Goal: Task Accomplishment & Management: Complete application form

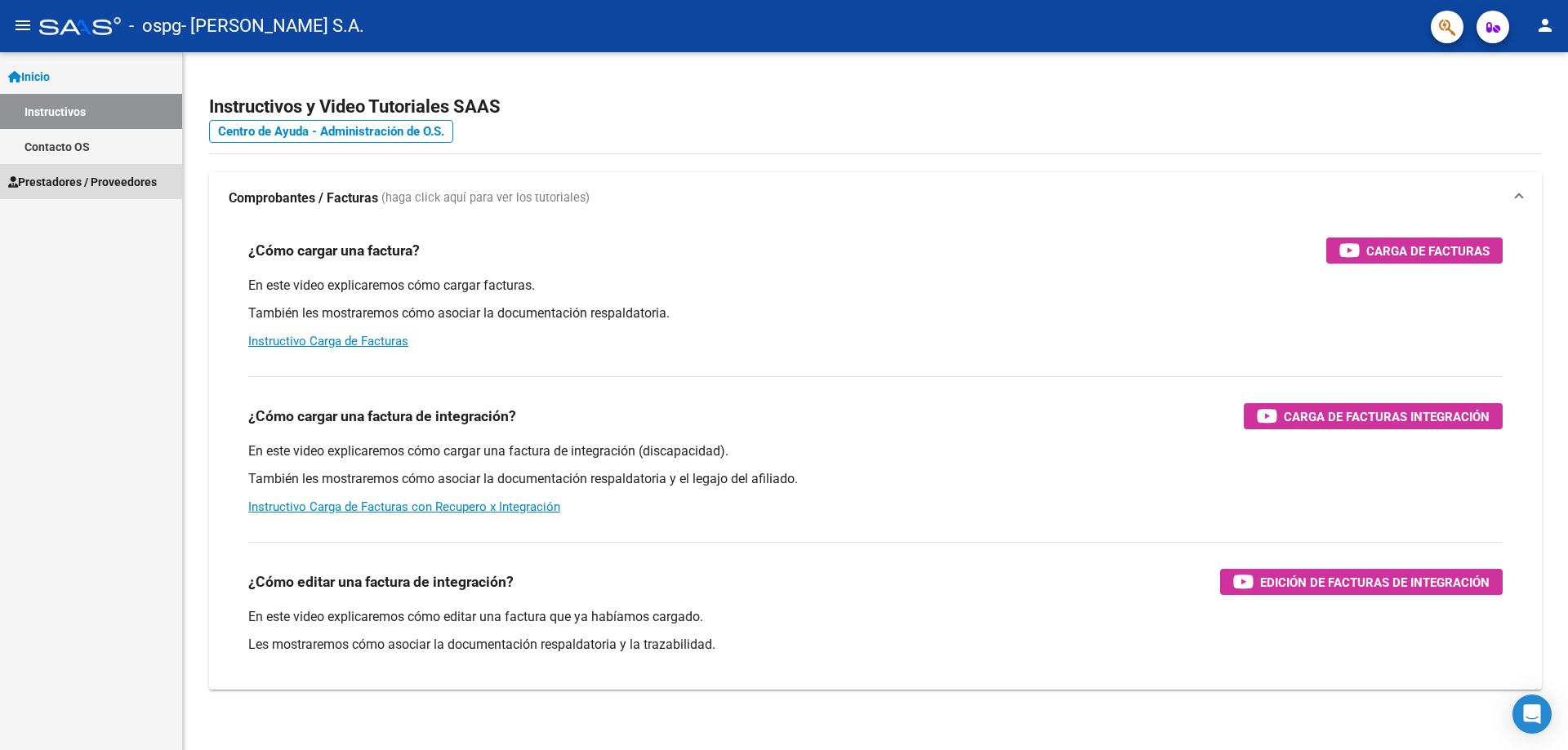
click at [89, 170] on link "Prestadores / Proveedores" at bounding box center [91, 182] width 182 height 35
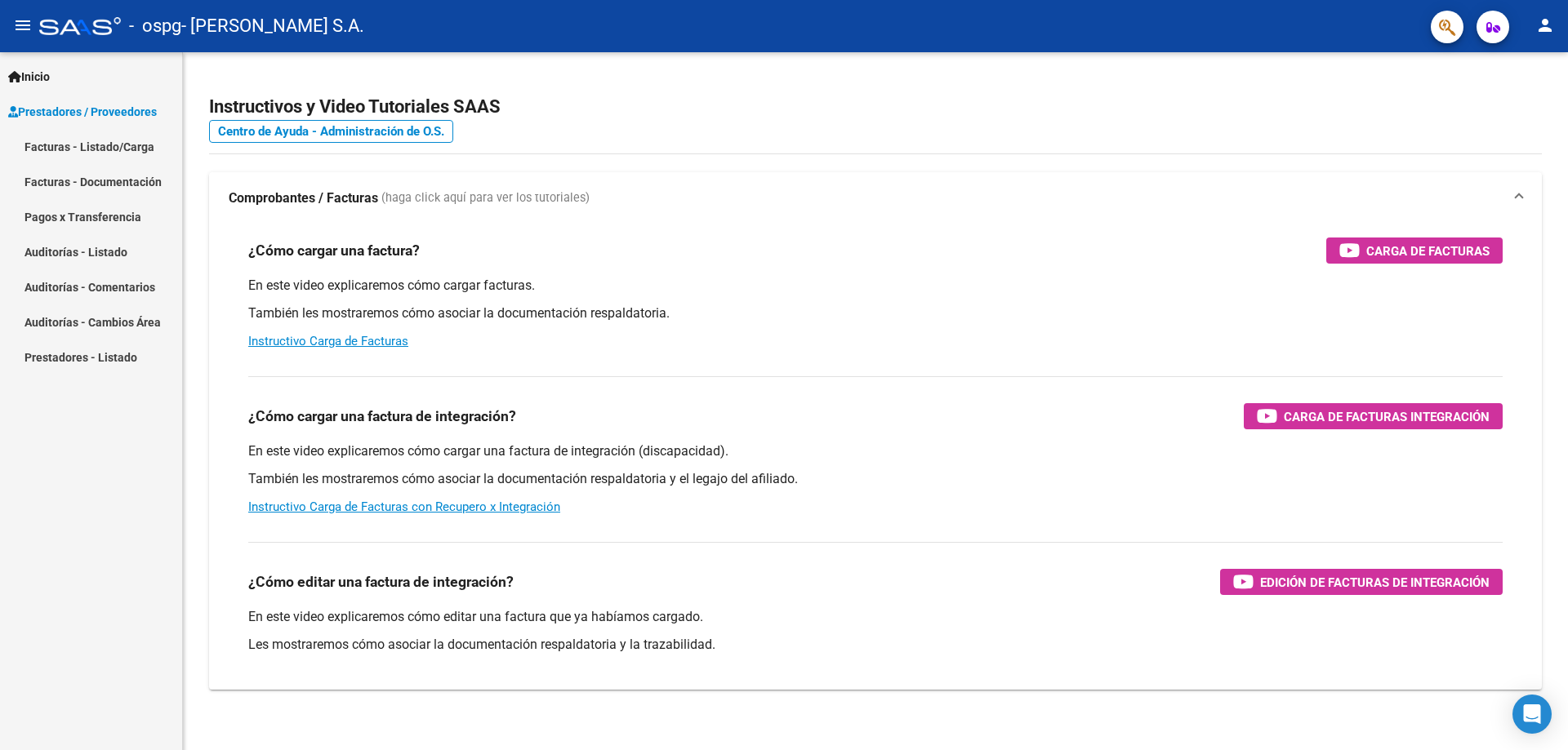
click at [102, 144] on link "Facturas - Listado/Carga" at bounding box center [91, 147] width 182 height 35
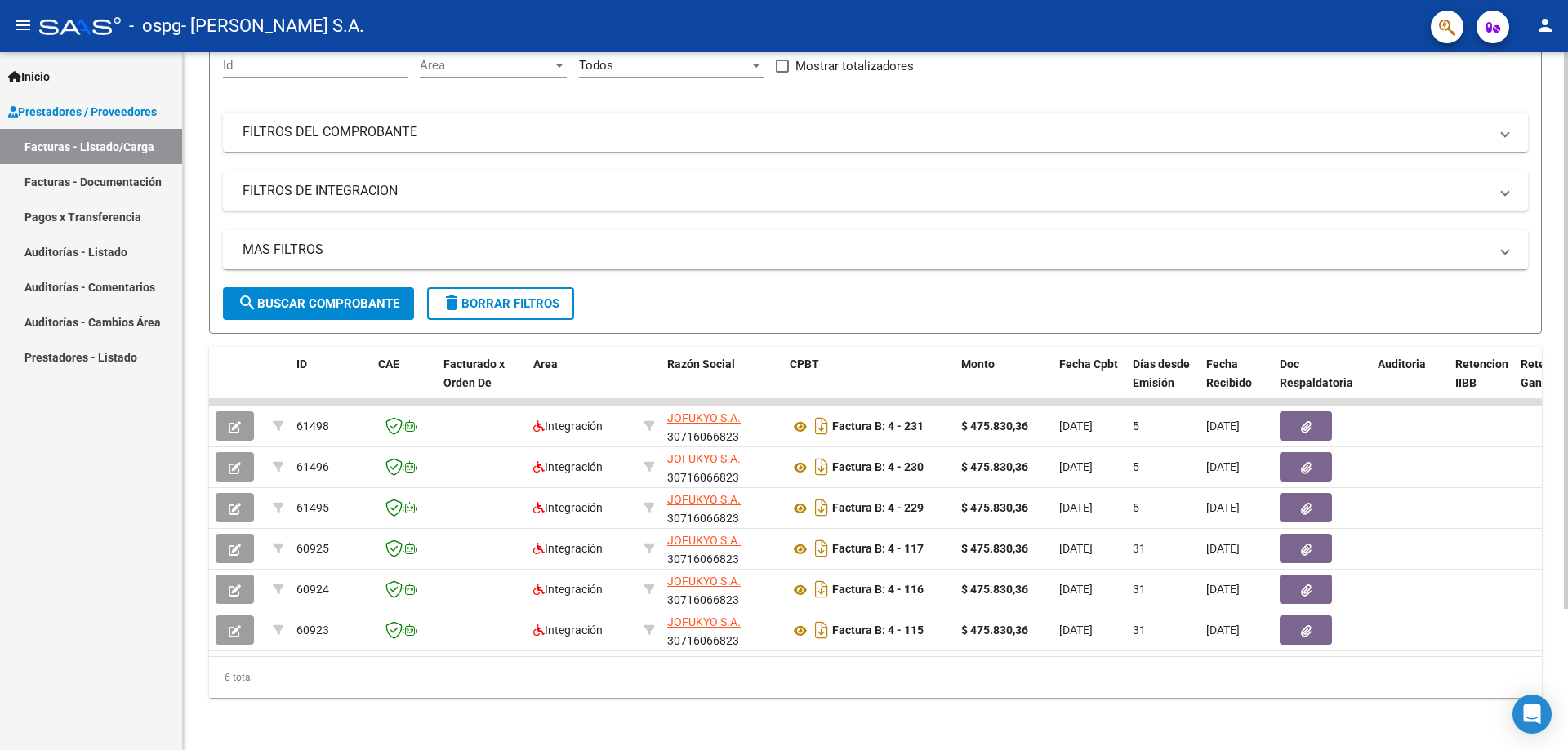
scroll to position [177, 0]
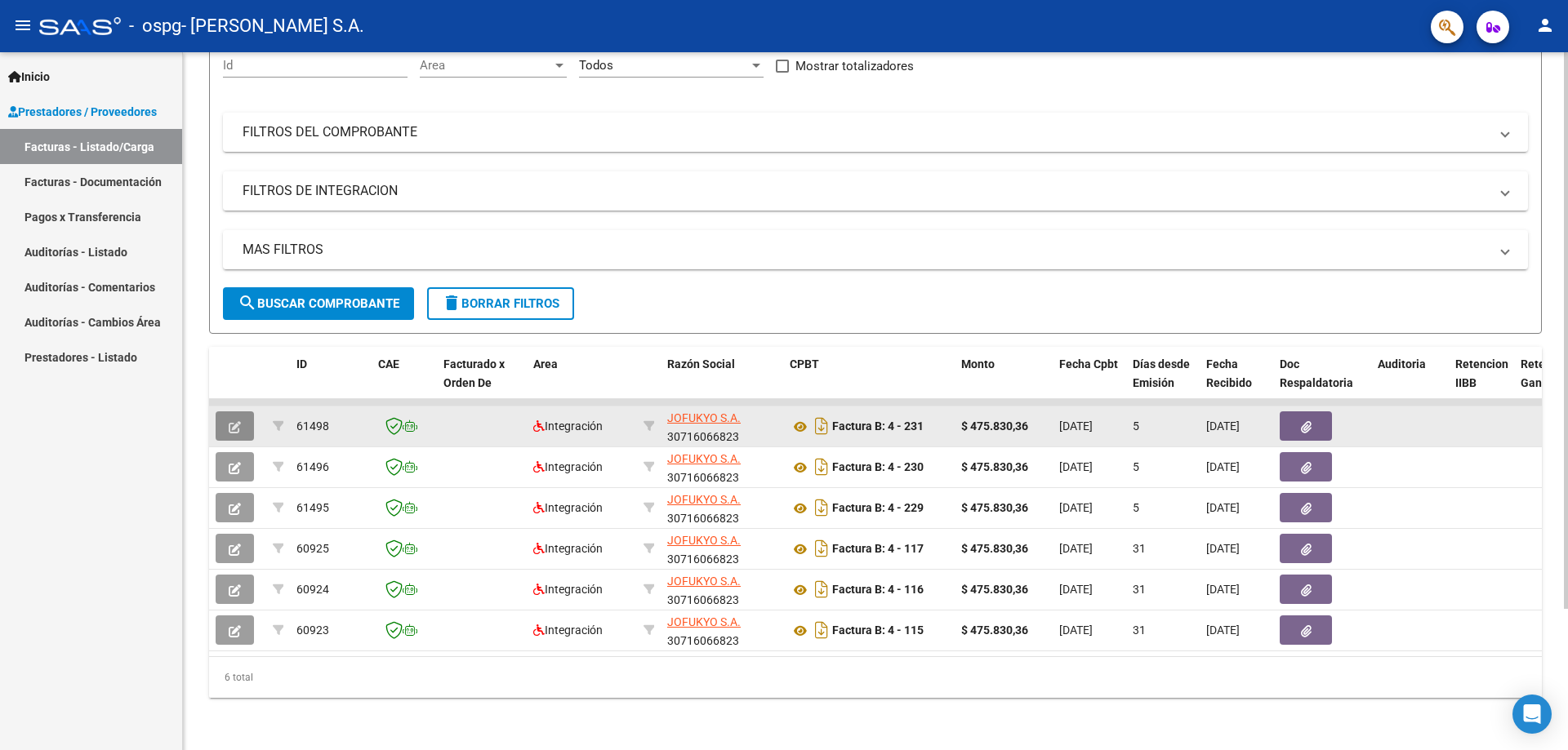
click at [237, 421] on icon "button" at bounding box center [235, 427] width 13 height 13
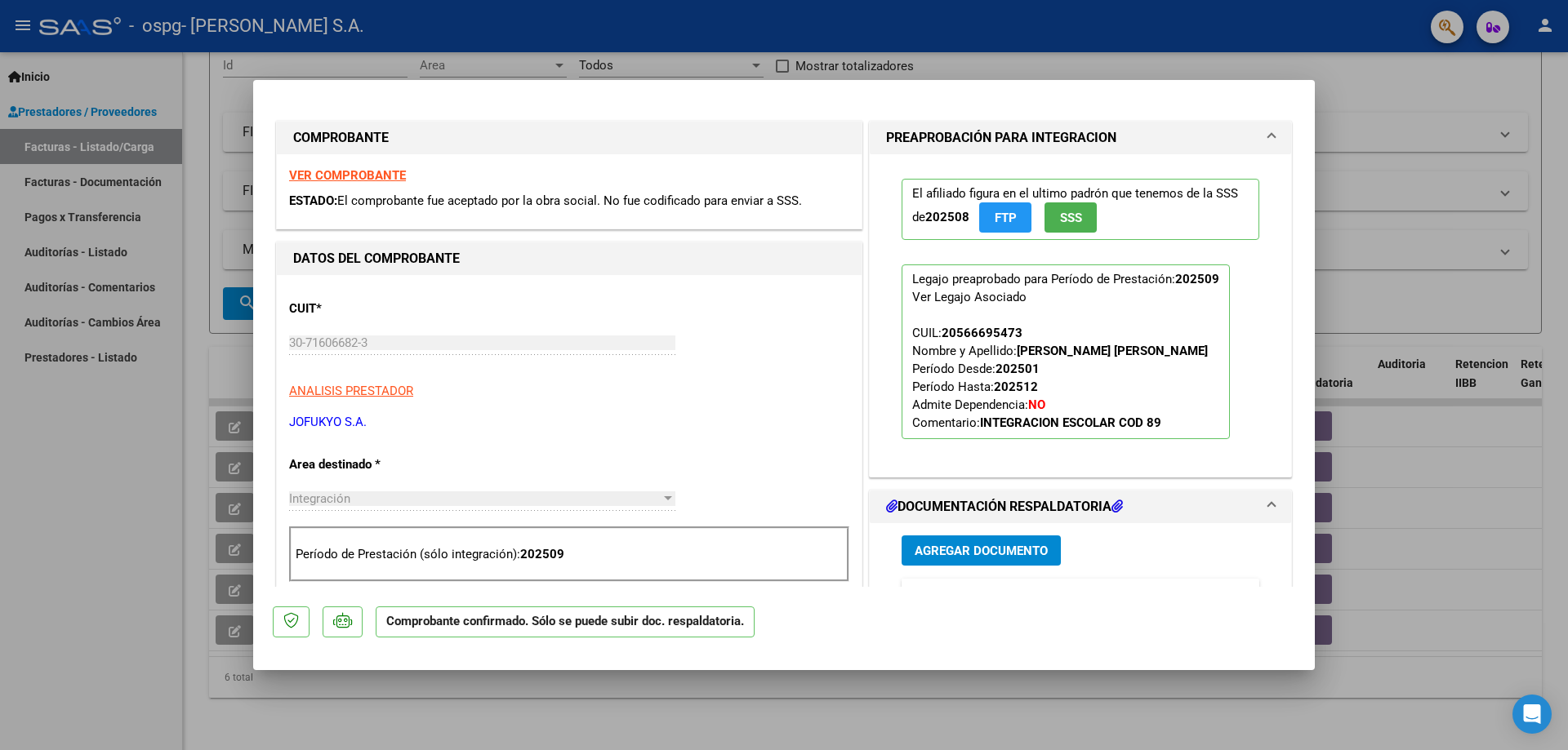
click at [98, 468] on div at bounding box center [784, 375] width 1568 height 750
type input "$ 0,00"
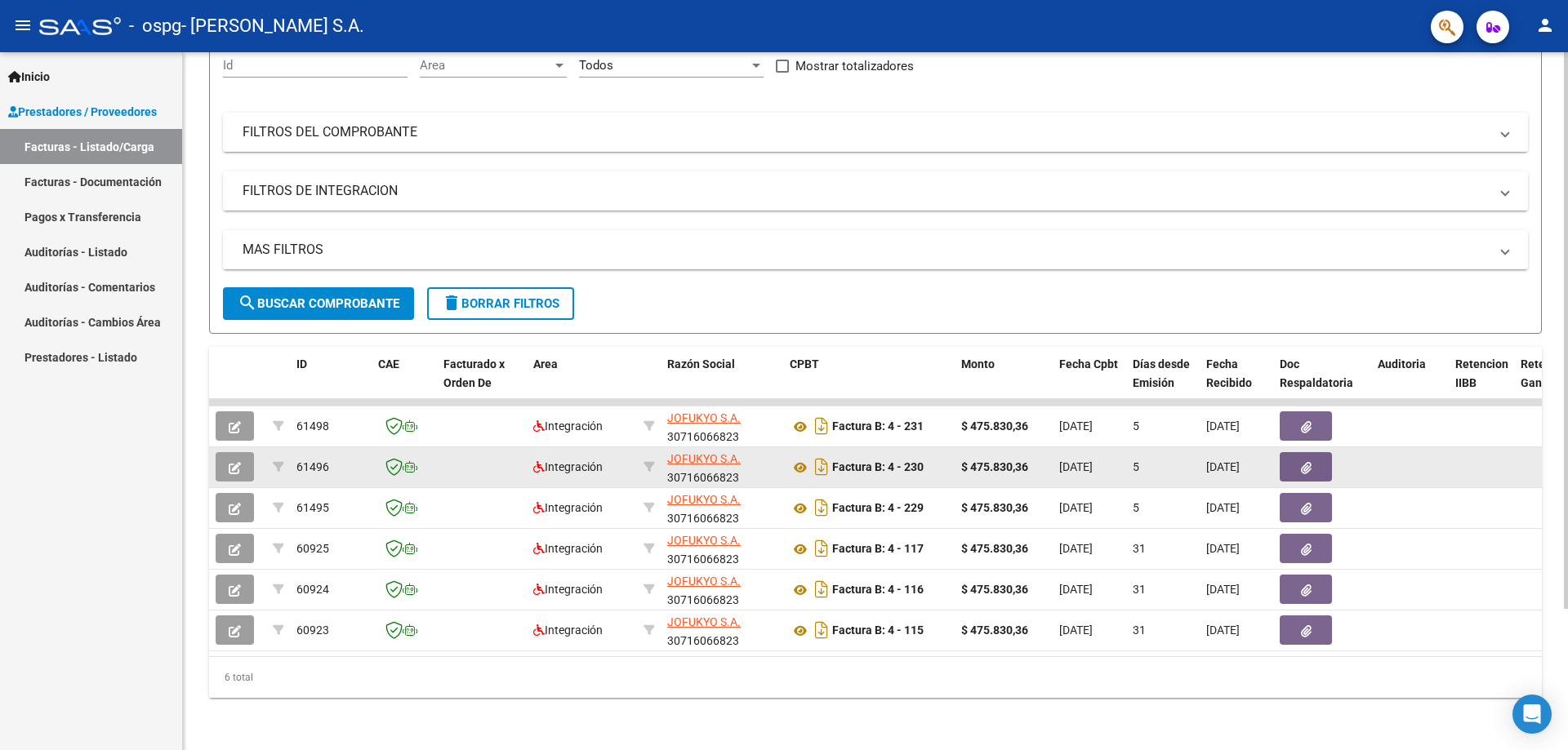
click at [245, 459] on button "button" at bounding box center [235, 467] width 38 height 29
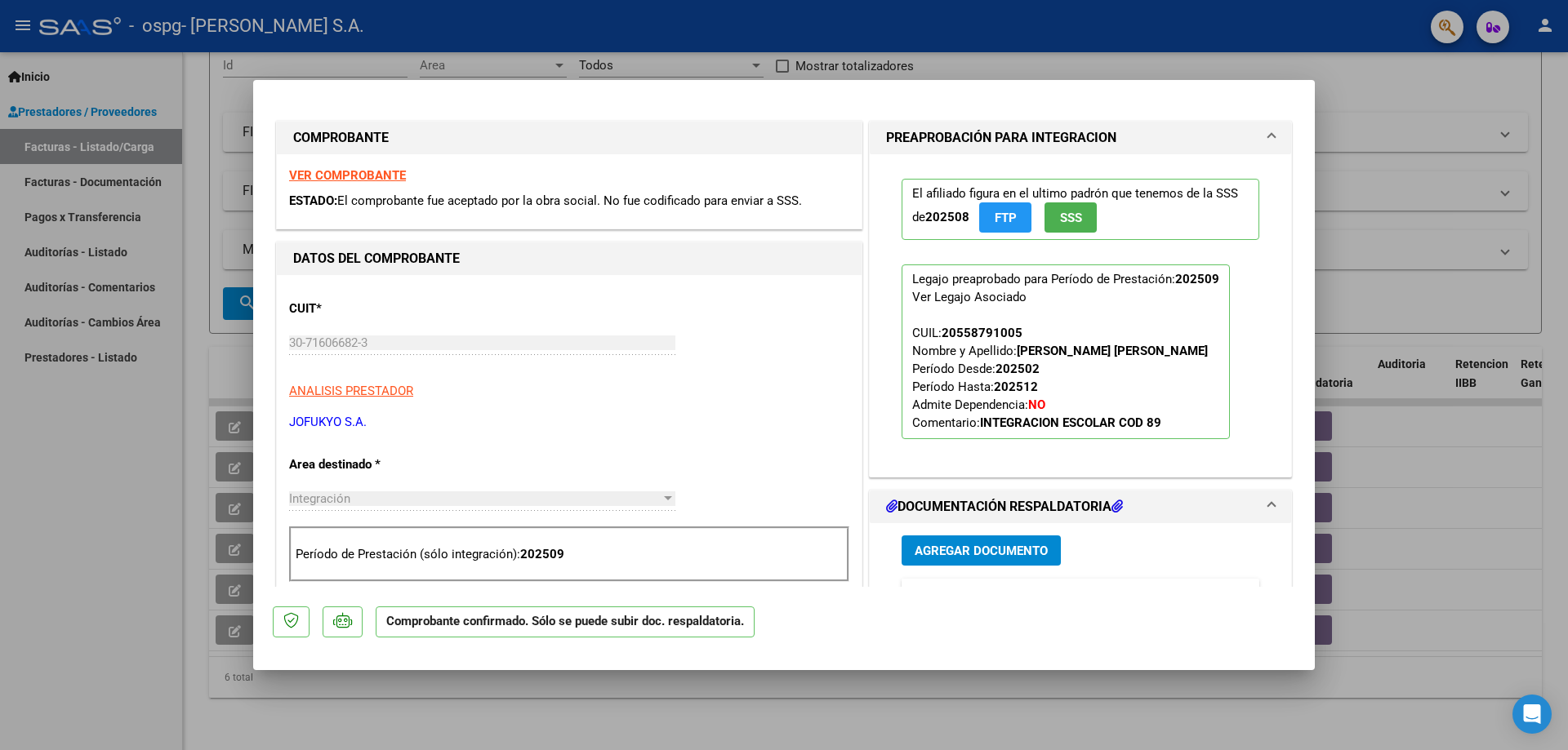
click at [86, 517] on div at bounding box center [784, 375] width 1568 height 750
type input "$ 0,00"
